Goal: Task Accomplishment & Management: Manage account settings

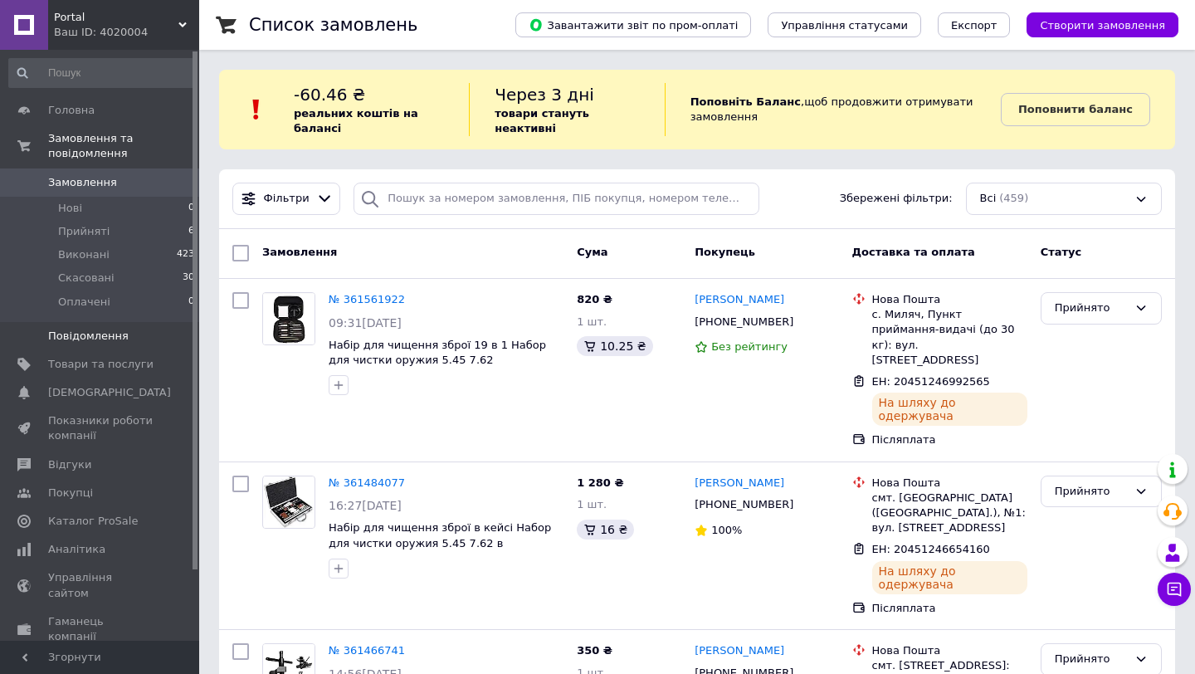
scroll to position [10, 0]
click at [139, 233] on li "Прийняті 6" at bounding box center [102, 231] width 204 height 23
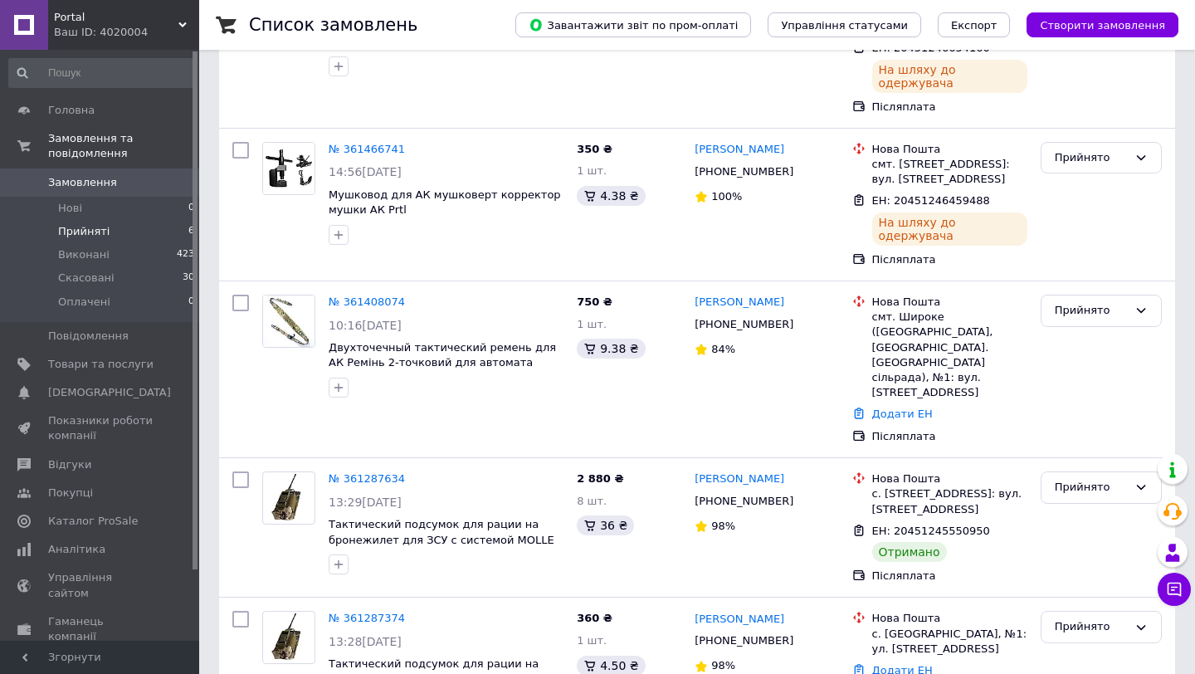
scroll to position [579, 0]
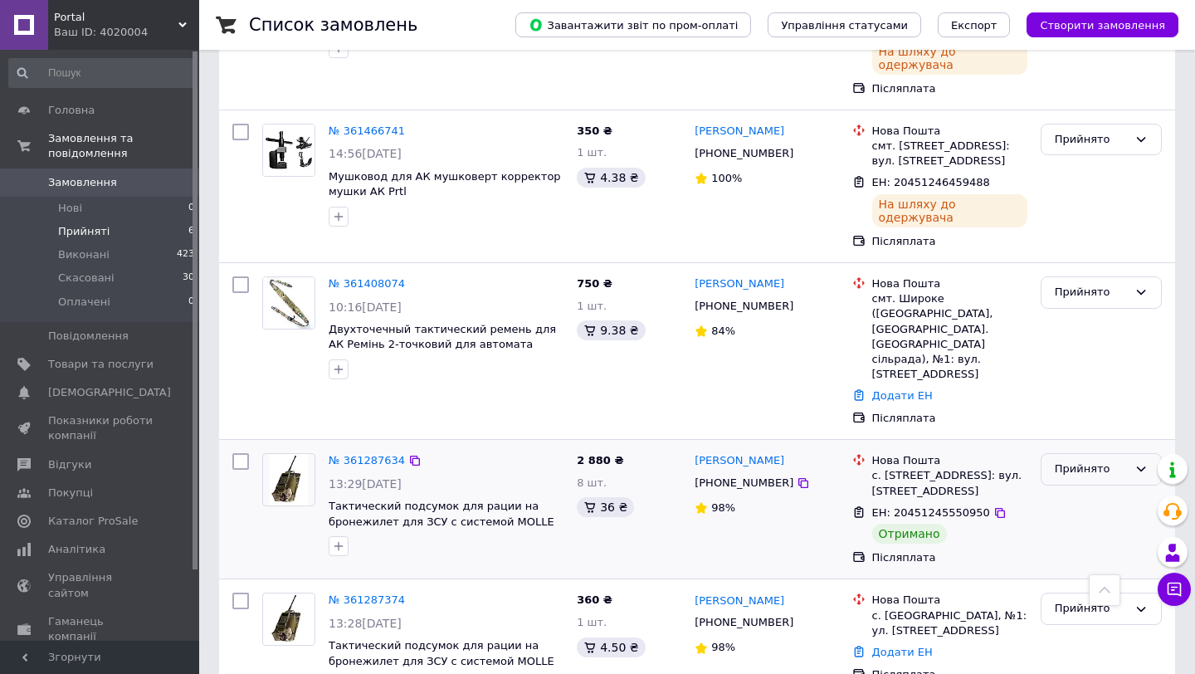
click at [1090, 461] on div "Прийнято" at bounding box center [1091, 469] width 73 height 17
click at [1077, 489] on li "Виконано" at bounding box center [1102, 504] width 120 height 31
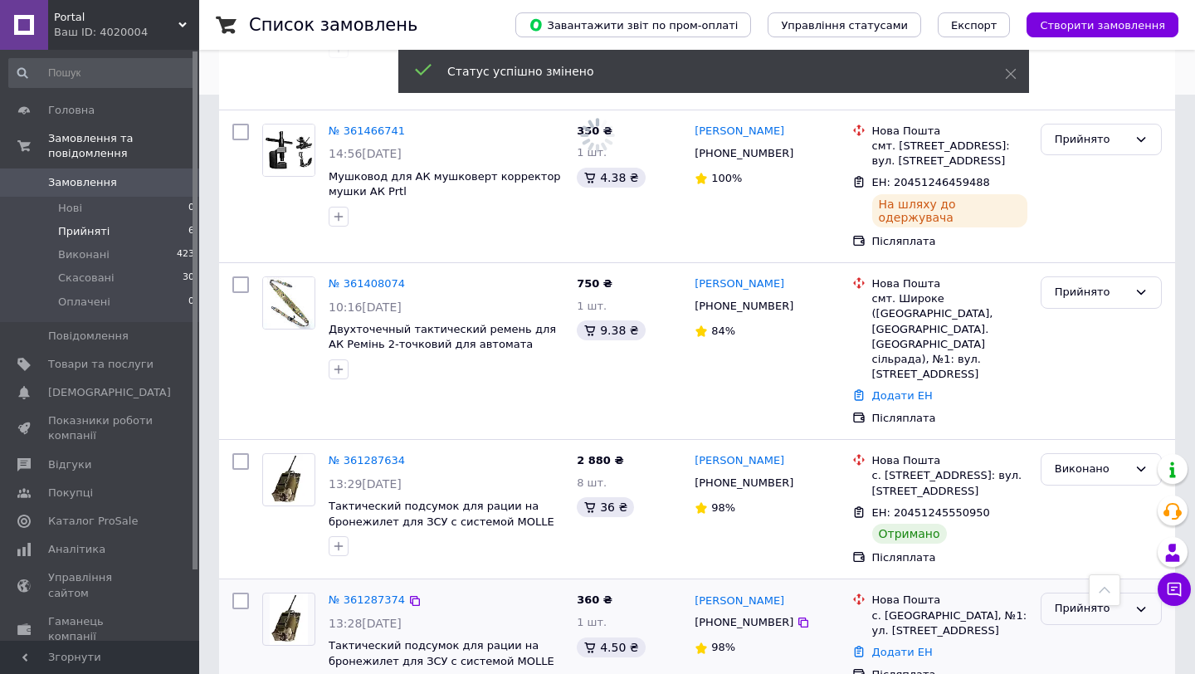
click at [1062, 593] on div "Прийнято" at bounding box center [1101, 609] width 121 height 32
click at [1057, 628] on li "Виконано" at bounding box center [1102, 643] width 120 height 31
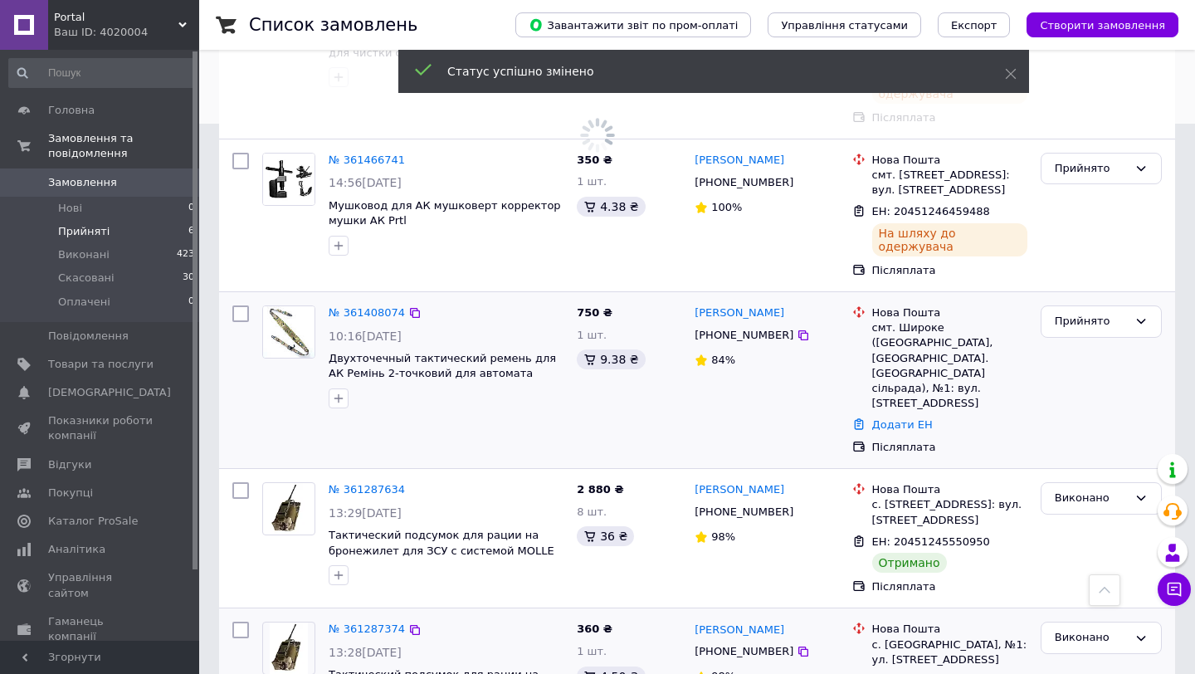
scroll to position [518, 0]
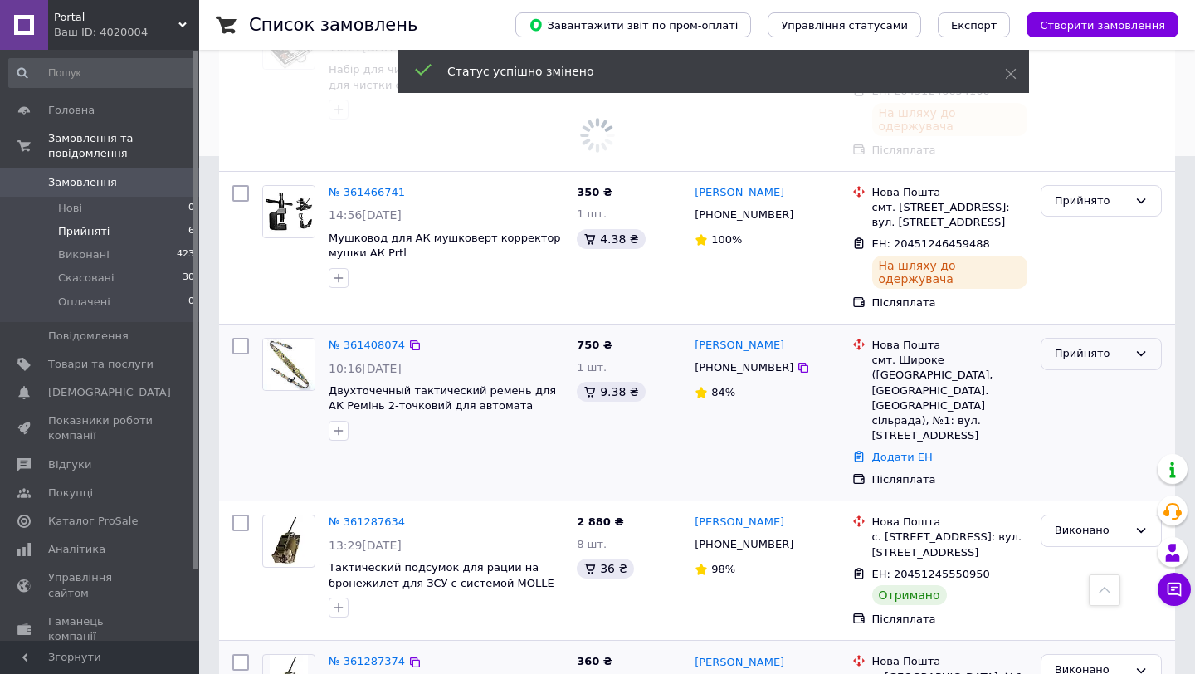
click at [1070, 345] on div "Прийнято" at bounding box center [1091, 353] width 73 height 17
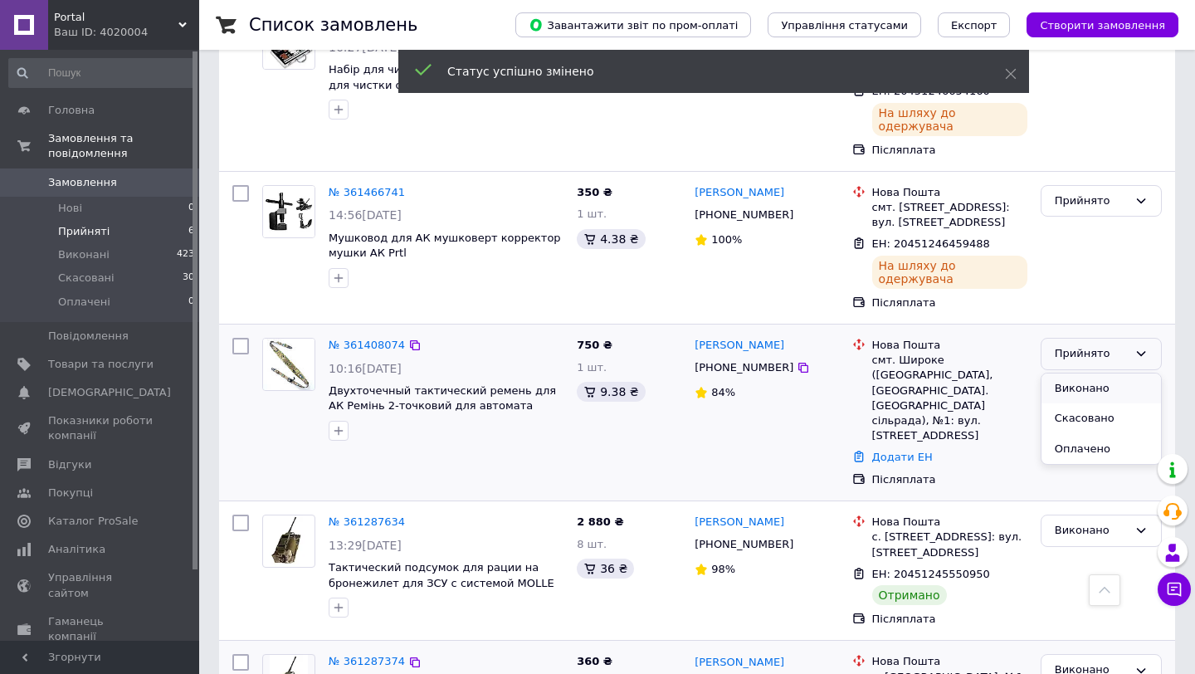
click at [1067, 374] on li "Виконано" at bounding box center [1102, 389] width 120 height 31
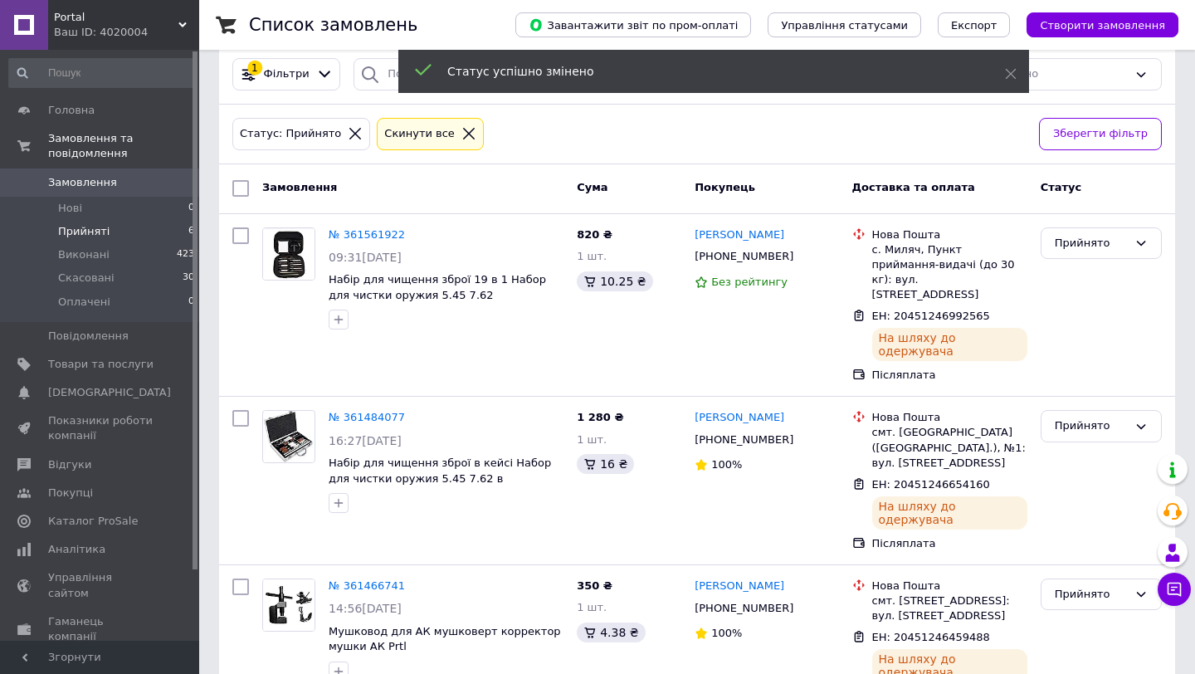
scroll to position [0, 0]
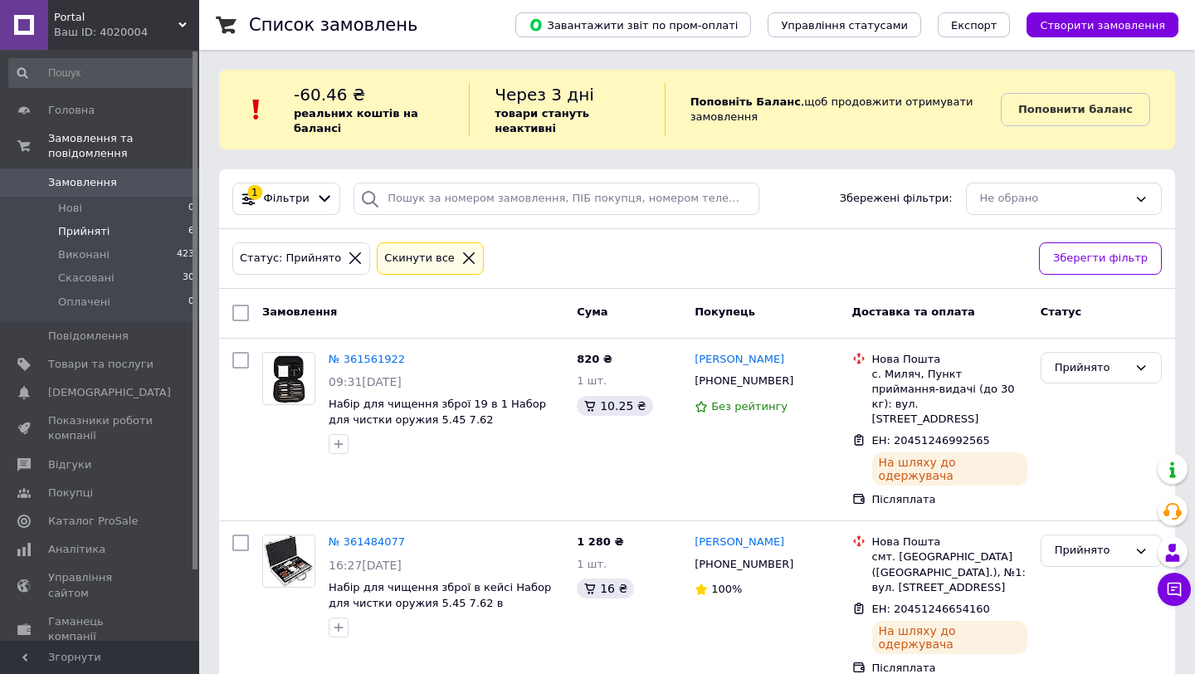
click at [146, 180] on span "Замовлення" at bounding box center [100, 182] width 105 height 15
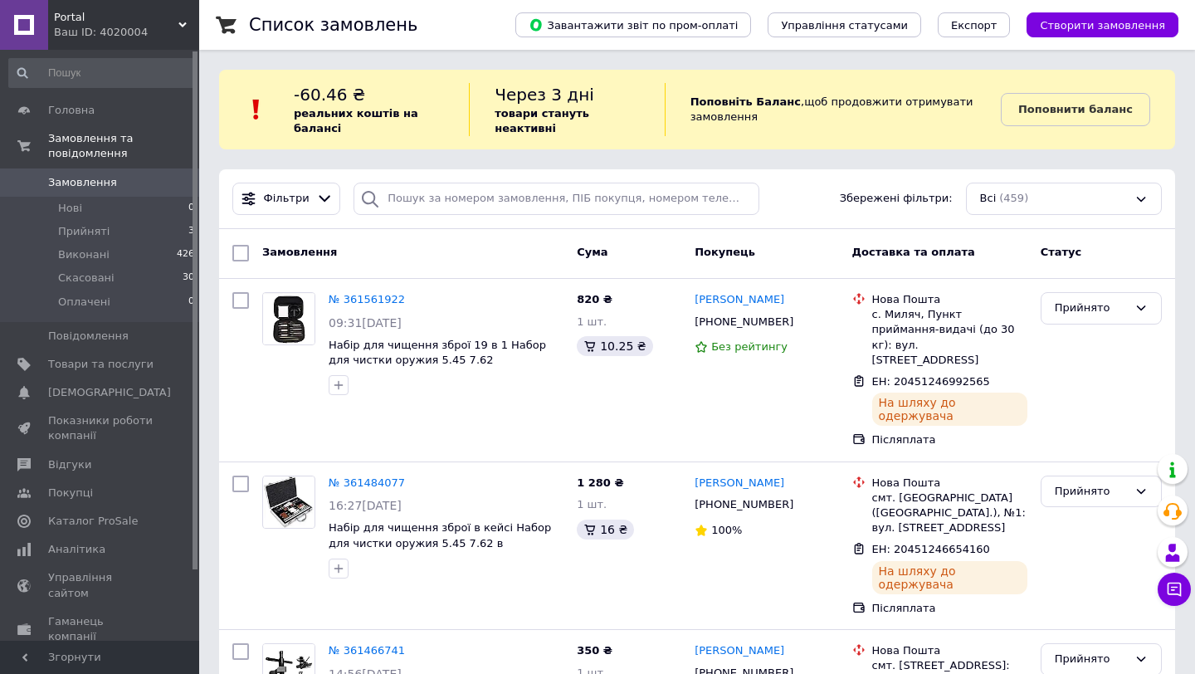
click at [312, 92] on span "-60.46 ₴" at bounding box center [329, 95] width 71 height 20
